Goal: Obtain resource: Obtain resource

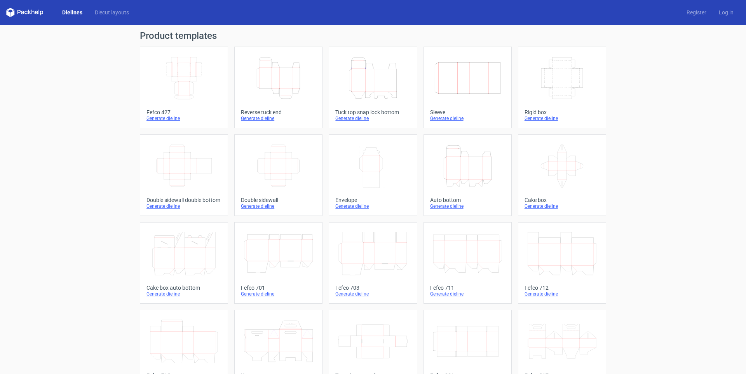
click at [299, 84] on icon "Height Depth Width" at bounding box center [278, 78] width 69 height 44
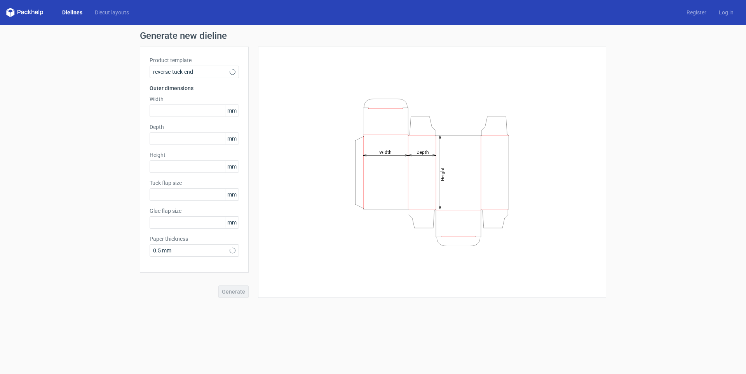
type input "15"
type input "10"
click at [173, 167] on input "text" at bounding box center [194, 166] width 89 height 12
type input "170"
click at [167, 139] on input "text" at bounding box center [194, 138] width 89 height 12
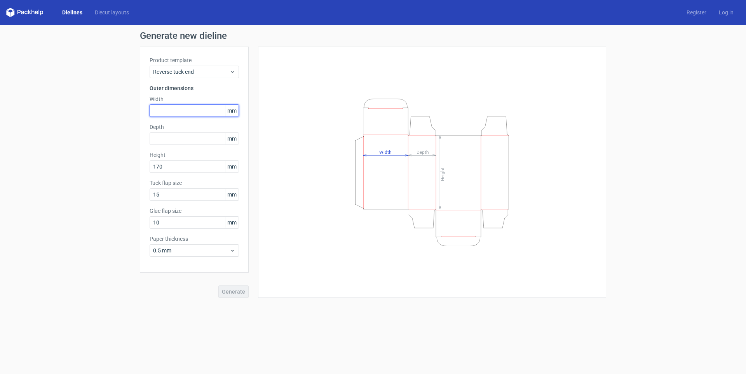
click at [202, 112] on input "text" at bounding box center [194, 111] width 89 height 12
type input "120"
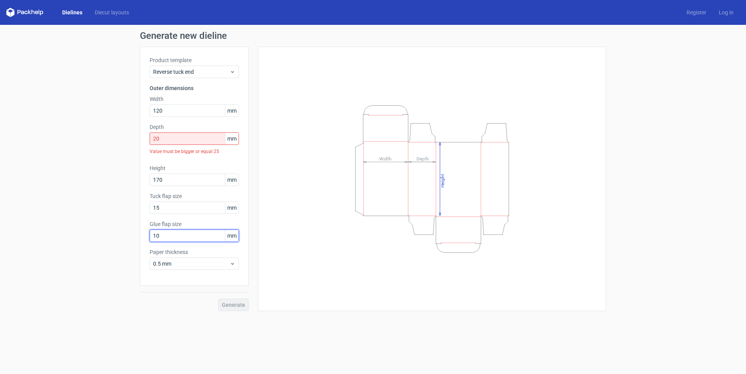
click at [165, 240] on input "10" at bounding box center [194, 236] width 89 height 12
click at [168, 143] on input "20" at bounding box center [194, 138] width 89 height 12
drag, startPoint x: 173, startPoint y: 141, endPoint x: 110, endPoint y: 144, distance: 62.7
click at [110, 144] on div "Generate new dieline Product template Reverse tuck end Outer dimensions Width 1…" at bounding box center [373, 171] width 746 height 293
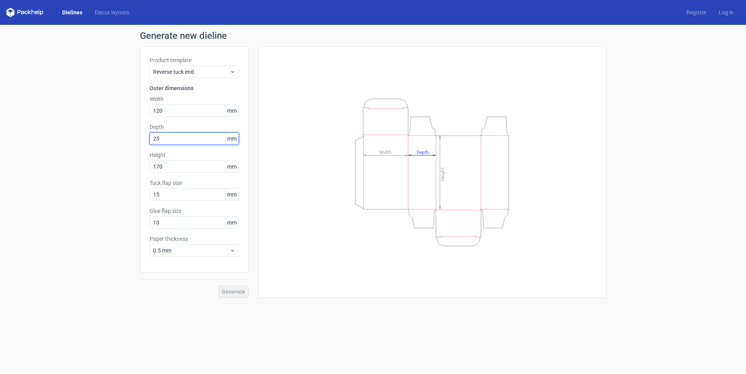
type input "25"
click at [172, 195] on input "15" at bounding box center [194, 194] width 89 height 12
drag, startPoint x: 169, startPoint y: 223, endPoint x: 116, endPoint y: 220, distance: 53.8
click at [117, 219] on div "Generate new dieline Product template Reverse tuck end Outer dimensions Width 1…" at bounding box center [373, 164] width 746 height 279
type input "15"
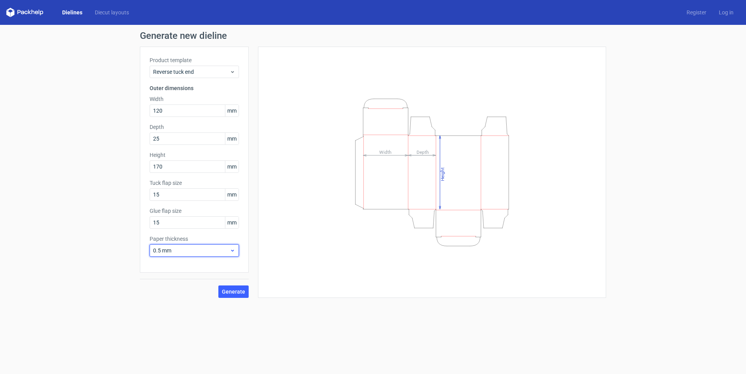
click at [168, 245] on div "0.5 mm" at bounding box center [194, 250] width 89 height 12
click at [166, 267] on div "0.4 mm" at bounding box center [194, 267] width 83 height 12
drag, startPoint x: 237, startPoint y: 294, endPoint x: 223, endPoint y: 304, distance: 17.5
click at [237, 294] on span "Generate" at bounding box center [233, 291] width 23 height 5
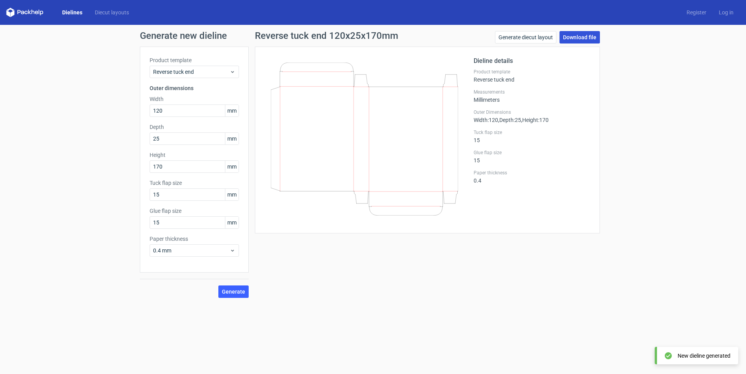
click at [594, 40] on link "Download file" at bounding box center [579, 37] width 40 height 12
